Goal: Transaction & Acquisition: Purchase product/service

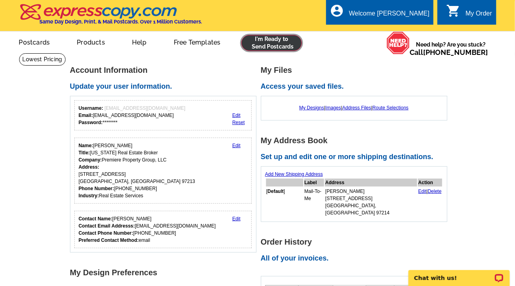
click at [283, 43] on link at bounding box center [271, 43] width 61 height 16
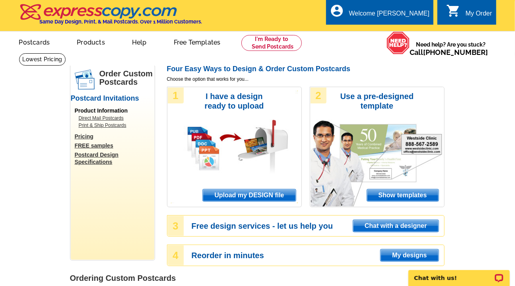
click at [230, 194] on span "Upload my DESIGN file" at bounding box center [249, 195] width 93 height 12
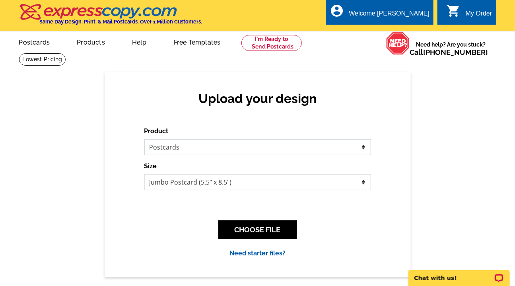
click at [364, 147] on select "Please select the type of file... Postcards Business Cards Letters and flyers G…" at bounding box center [257, 147] width 227 height 16
select select "2"
click at [144, 139] on select "Please select the type of file... Postcards Business Cards Letters and flyers G…" at bounding box center [257, 147] width 227 height 16
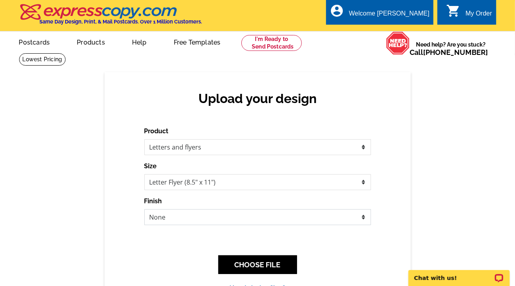
click at [363, 219] on select "None Envelope Mailer Bi-fold Mailer Tri-fold Mailer" at bounding box center [257, 217] width 227 height 16
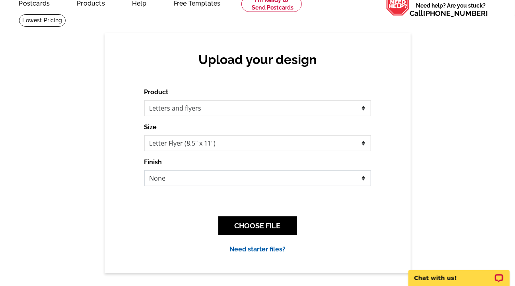
scroll to position [39, 0]
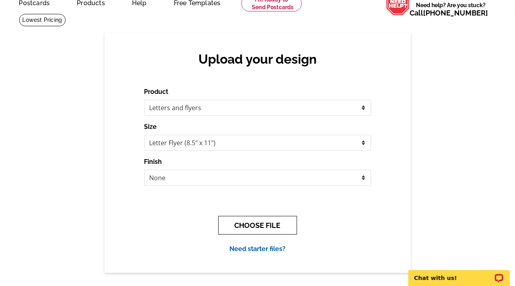
click at [255, 227] on button "CHOOSE FILE" at bounding box center [257, 225] width 79 height 19
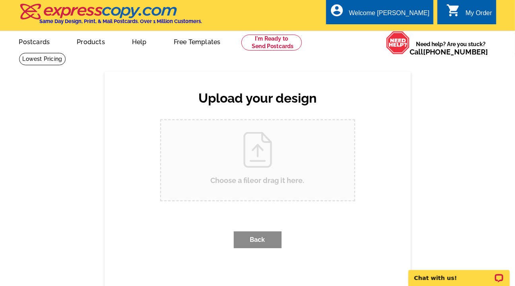
scroll to position [0, 0]
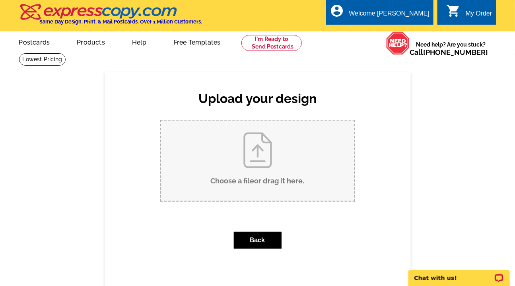
click at [252, 163] on input "Choose a file or drag it here ." at bounding box center [257, 160] width 193 height 80
type input "C:\fakepath\Flyer Side 1 - 12618 Villard Pl.pdf"
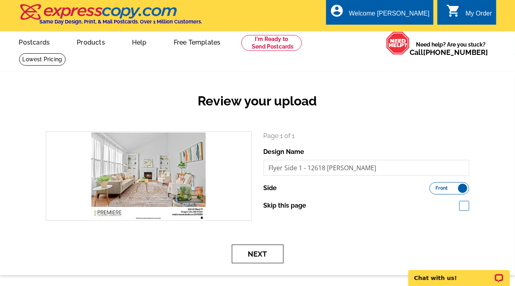
click at [264, 255] on button "Next" at bounding box center [258, 253] width 52 height 19
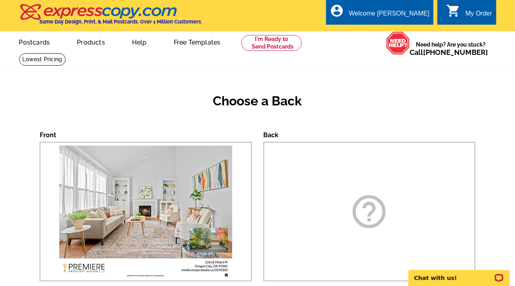
scroll to position [81, 0]
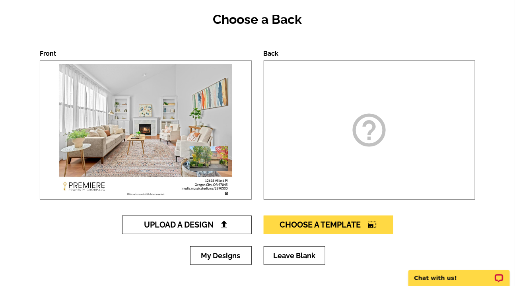
click at [201, 223] on span "Upload A Design" at bounding box center [186, 225] width 85 height 10
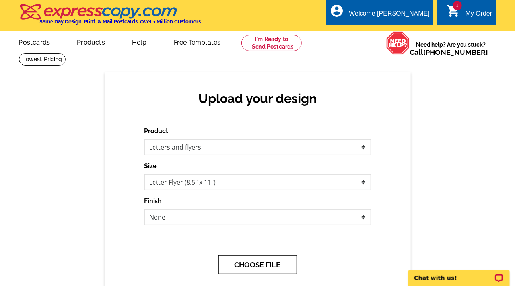
click at [246, 261] on button "CHOOSE FILE" at bounding box center [257, 264] width 79 height 19
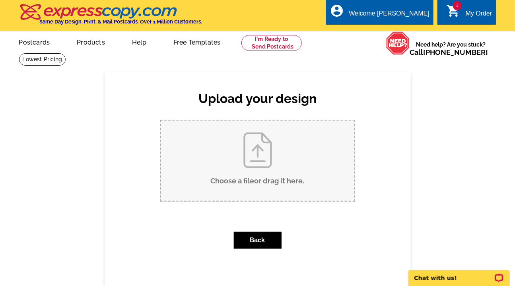
click at [264, 182] on input "Choose a file or drag it here ." at bounding box center [257, 160] width 193 height 80
type input "C:\fakepath\Flyer Side 2 - 12618 Villard Pl.pdf"
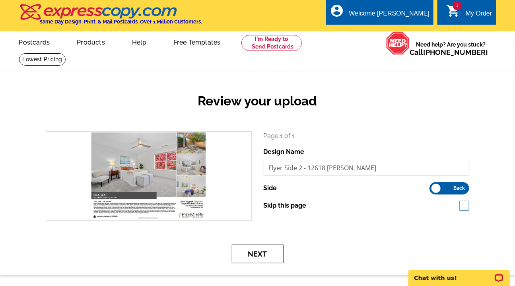
click at [260, 255] on button "Next" at bounding box center [258, 253] width 52 height 19
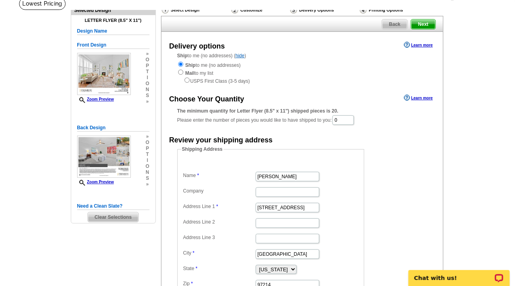
scroll to position [56, 0]
drag, startPoint x: 348, startPoint y: 123, endPoint x: 320, endPoint y: 116, distance: 29.1
click at [320, 116] on div "The minimum quantity for Letter Flyer (8.5" x 11") shipped pieces is 20. Please…" at bounding box center [302, 116] width 250 height 18
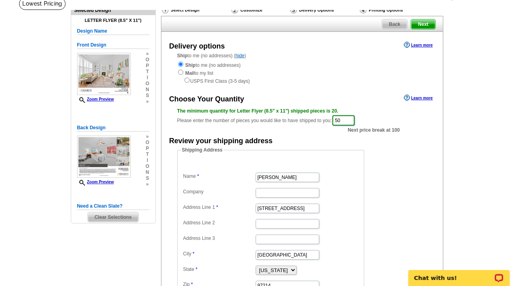
type input "50"
click at [396, 174] on form "Shipping Address Name [PERSON_NAME] Company Address Line 1 [STREET_ADDRESS][GEO…" at bounding box center [302, 223] width 250 height 155
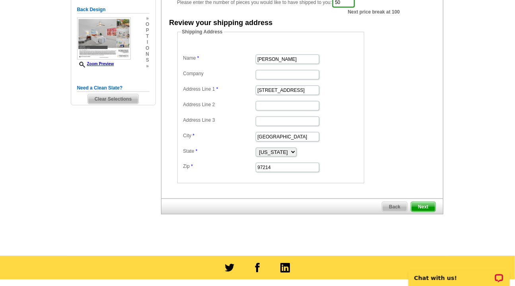
scroll to position [175, 0]
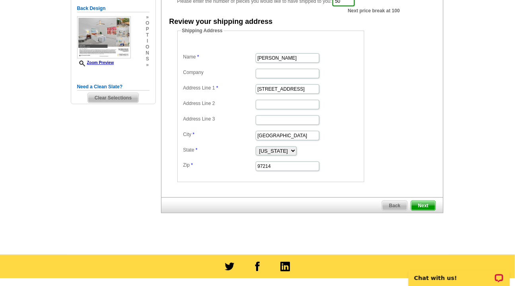
click at [423, 203] on span "Next" at bounding box center [423, 206] width 24 height 10
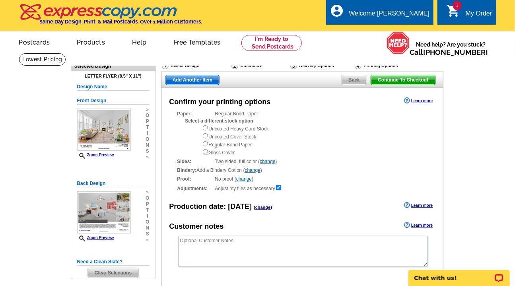
click at [205, 153] on input "radio" at bounding box center [205, 151] width 5 height 5
radio input "true"
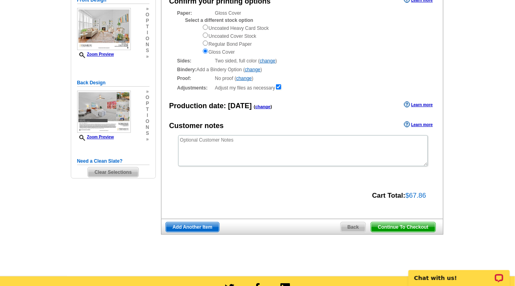
scroll to position [105, 0]
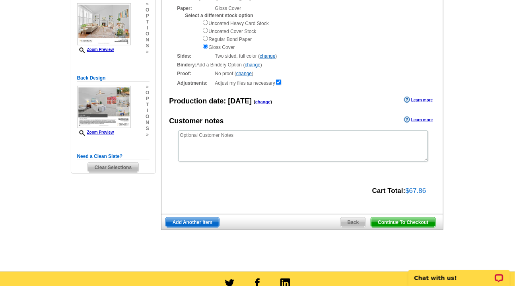
click at [384, 223] on span "Continue To Checkout" at bounding box center [403, 222] width 64 height 10
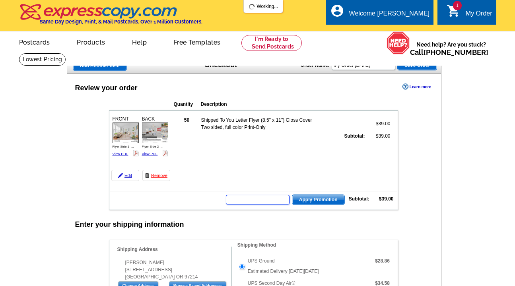
click at [269, 198] on input "text" at bounding box center [258, 200] width 64 height 10
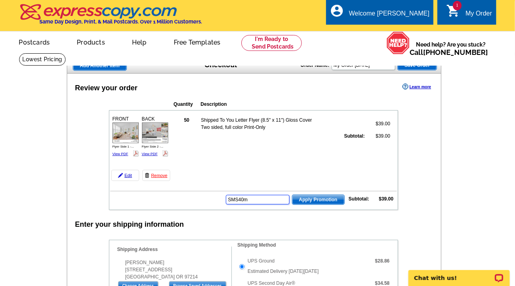
type input "SMS40m"
click at [319, 197] on span "Apply Promotion" at bounding box center [318, 200] width 52 height 10
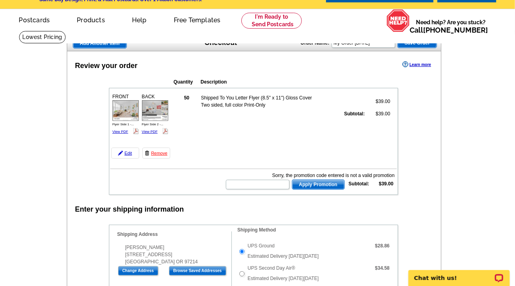
scroll to position [24, 0]
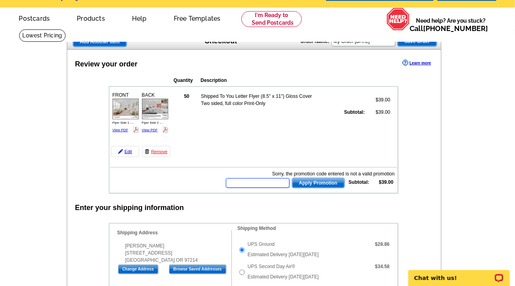
click at [266, 184] on input "text" at bounding box center [258, 183] width 64 height 10
type input "CHAT20"
click at [322, 182] on span "Apply Promotion" at bounding box center [318, 183] width 52 height 10
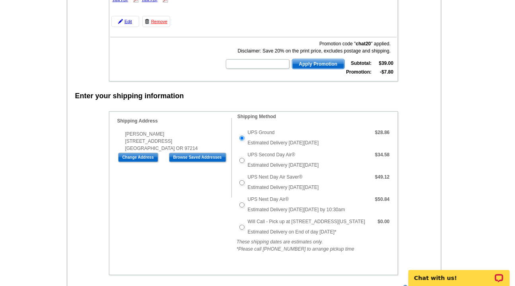
scroll to position [154, 0]
click at [242, 225] on input "Will Call - Pick up at 6623 NE 59th Pl, Portland Oregon" at bounding box center [241, 226] width 5 height 5
radio input "true"
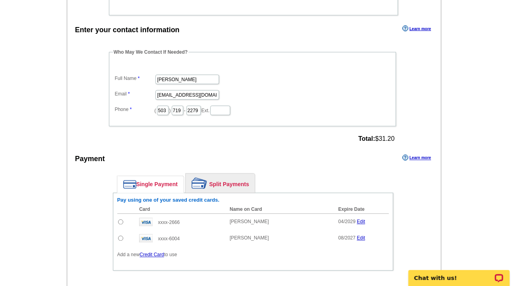
scroll to position [413, 0]
click at [241, 182] on link "Split Payments" at bounding box center [220, 183] width 69 height 19
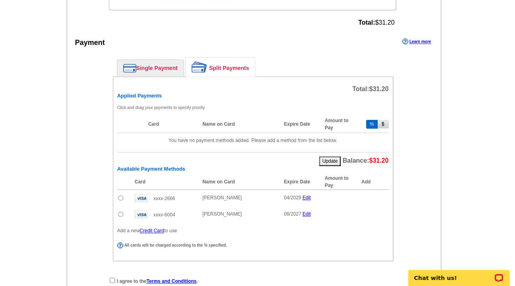
scroll to position [533, 0]
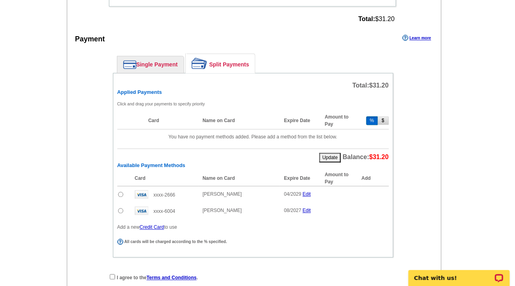
click at [121, 192] on input "radio" at bounding box center [120, 194] width 5 height 5
radio input "true"
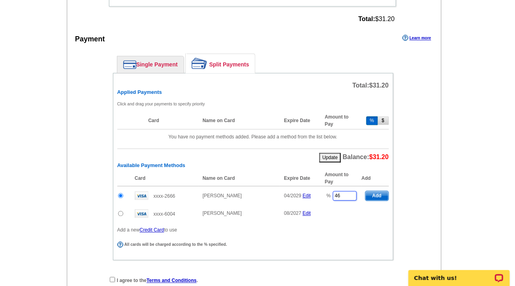
drag, startPoint x: 344, startPoint y: 195, endPoint x: 307, endPoint y: 191, distance: 37.6
click at [307, 191] on tr "xxxx-2666 Danielle M Duggan 04/2029 Edit % 46 Add" at bounding box center [252, 195] width 271 height 19
click at [372, 192] on span "Add" at bounding box center [376, 196] width 23 height 10
type input "46"
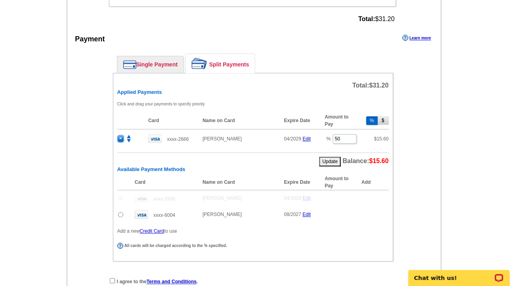
radio input "false"
type input "23"
click at [120, 212] on input "radio" at bounding box center [120, 214] width 5 height 5
radio input "true"
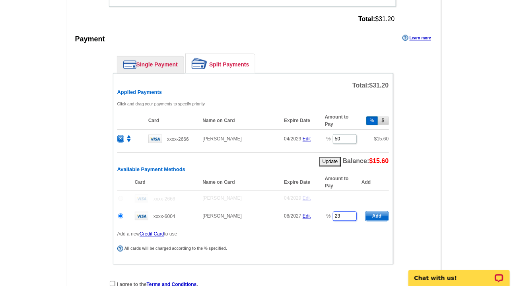
drag, startPoint x: 341, startPoint y: 214, endPoint x: 319, endPoint y: 211, distance: 22.1
click at [319, 211] on tr "xxxx-6004 Dana Smith 08/2027 Edit % 23 Add" at bounding box center [252, 216] width 271 height 19
type input "4"
click at [380, 215] on span "Add" at bounding box center [376, 216] width 23 height 10
type input "23"
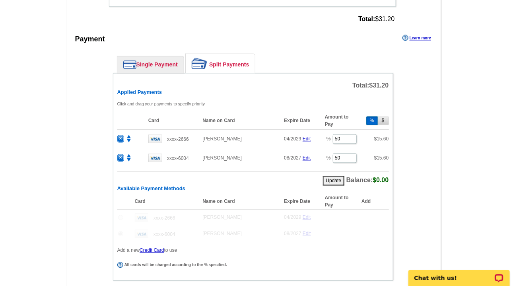
radio input "false"
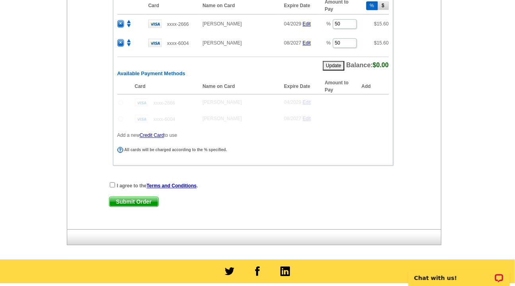
scroll to position [649, 0]
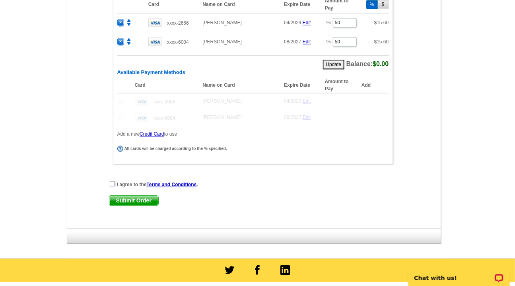
click at [112, 182] on input "checkbox" at bounding box center [112, 183] width 5 height 5
checkbox input "true"
click at [135, 197] on span "Submit Order" at bounding box center [133, 201] width 49 height 10
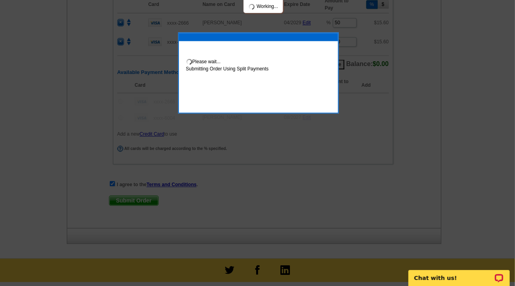
scroll to position [690, 0]
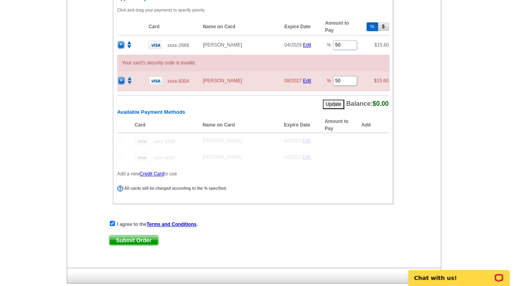
click at [308, 78] on link "Edit" at bounding box center [307, 81] width 8 height 6
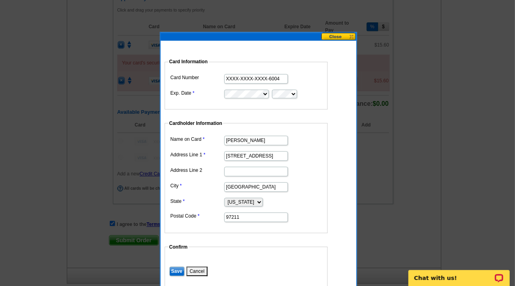
click at [336, 38] on button at bounding box center [338, 37] width 35 height 8
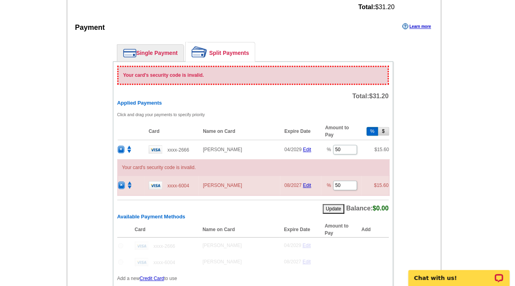
scroll to position [585, 0]
click at [122, 182] on span "×" at bounding box center [121, 185] width 6 height 7
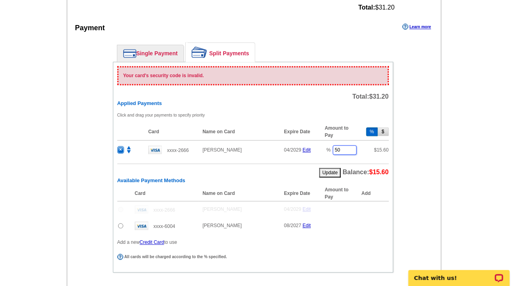
drag, startPoint x: 341, startPoint y: 145, endPoint x: 318, endPoint y: 145, distance: 23.8
click at [318, 145] on tr "× xxxx-2666 Danielle M Duggan 04/2029 Edit % 50 $ 15.60" at bounding box center [252, 149] width 271 height 19
type input "100"
click at [345, 222] on table "Card Name on Card Expire Date Amount to Pay Add xxxx-2666 Danielle M Duggan 04/…" at bounding box center [252, 210] width 271 height 48
click at [324, 168] on button "Update" at bounding box center [330, 173] width 22 height 10
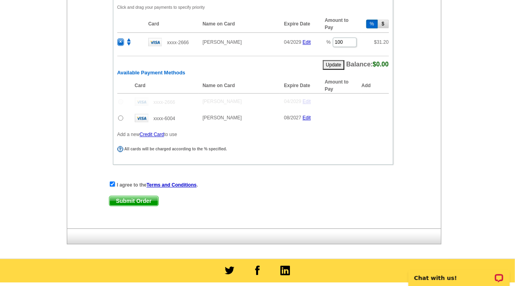
scroll to position [694, 0]
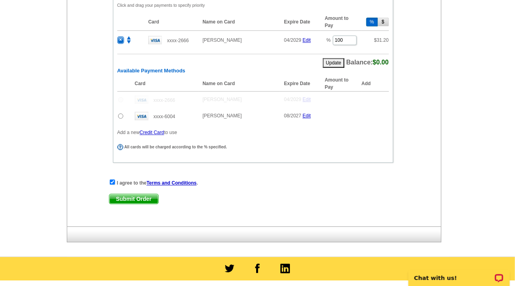
click at [136, 196] on span "Submit Order" at bounding box center [133, 199] width 49 height 10
